Goal: Find specific page/section: Find specific page/section

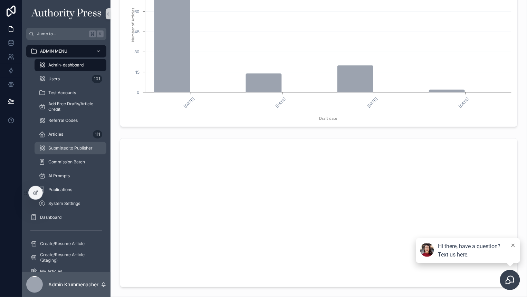
scroll to position [258, 0]
click at [63, 149] on span "Submitted to Publisher" at bounding box center [70, 148] width 44 height 6
